Goal: Manage account settings

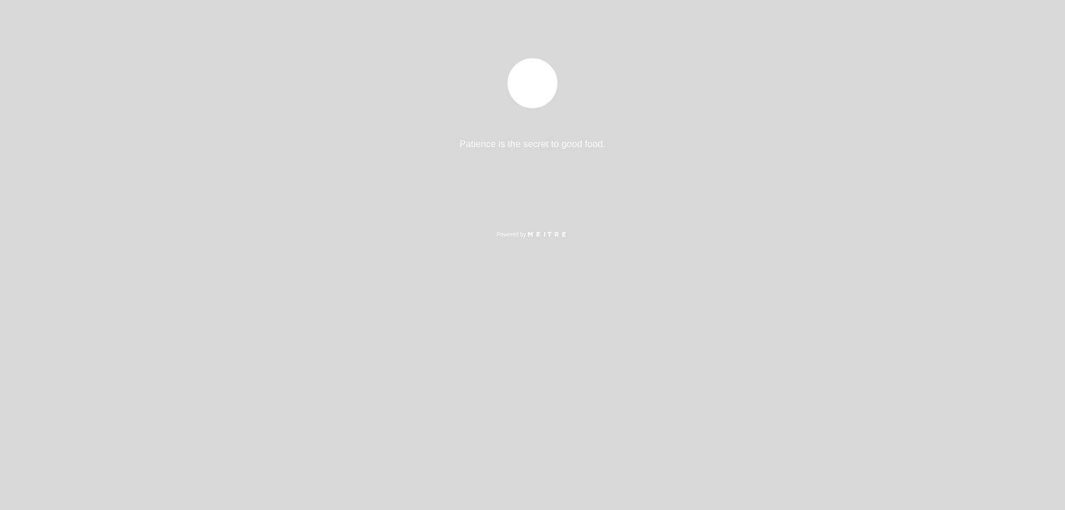
select select "es"
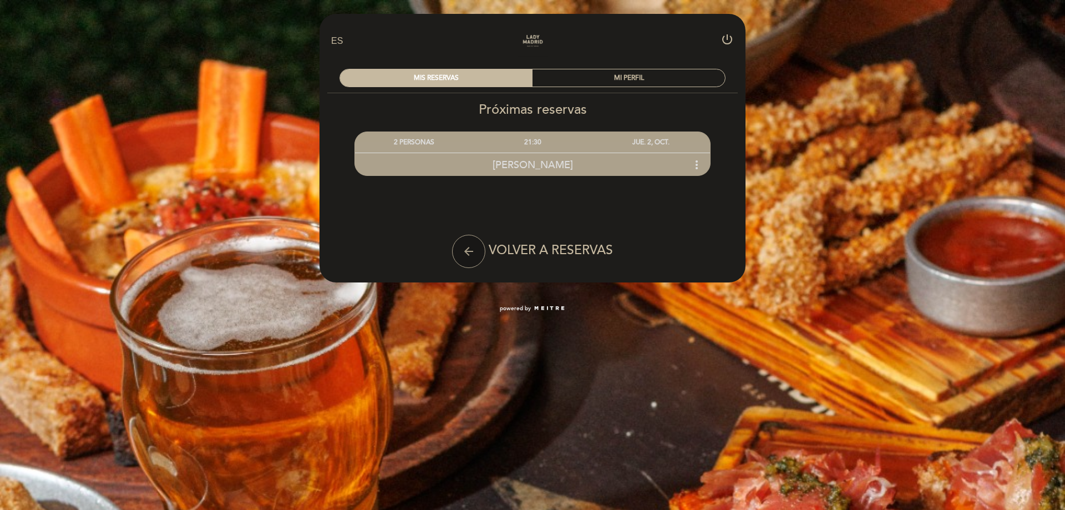
click at [466, 249] on icon "arrow_back" at bounding box center [468, 251] width 13 height 13
select select "es"
